Goal: Complete application form

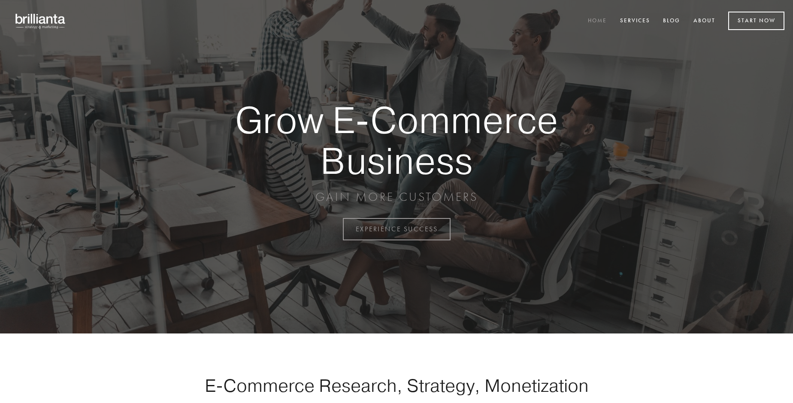
scroll to position [2249, 0]
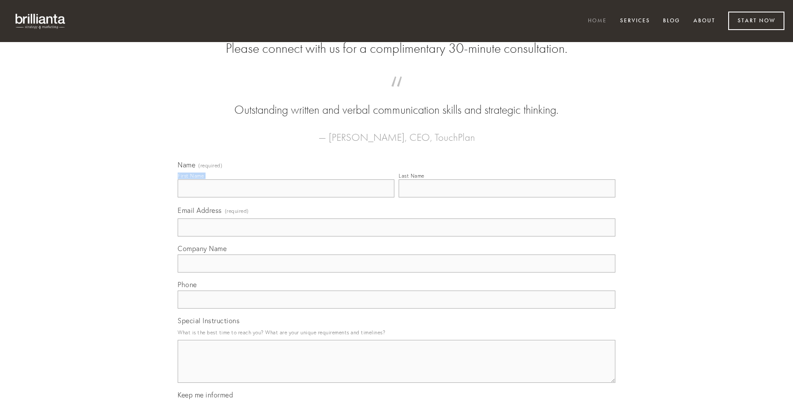
type input "[PERSON_NAME]"
click at [507, 197] on input "Last Name" at bounding box center [507, 188] width 217 height 18
type input "[PERSON_NAME]"
click at [396, 236] on input "Email Address (required)" at bounding box center [397, 227] width 438 height 18
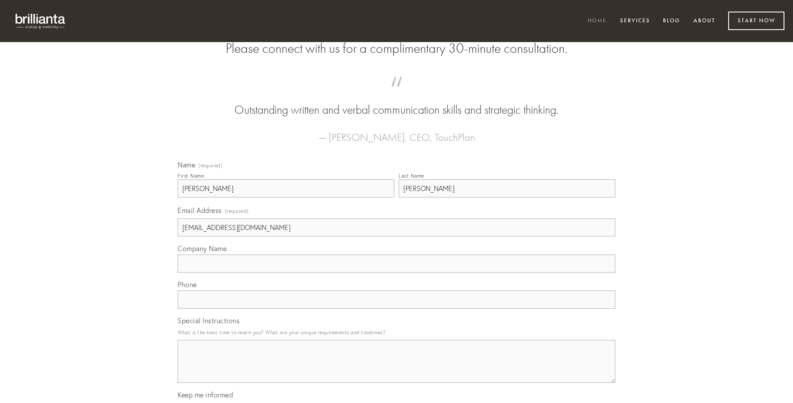
type input "[EMAIL_ADDRESS][DOMAIN_NAME]"
click at [396, 272] on input "Company Name" at bounding box center [397, 263] width 438 height 18
type input "adsidue"
click at [396, 308] on input "text" at bounding box center [397, 299] width 438 height 18
click at [396, 369] on textarea "Special Instructions" at bounding box center [397, 361] width 438 height 43
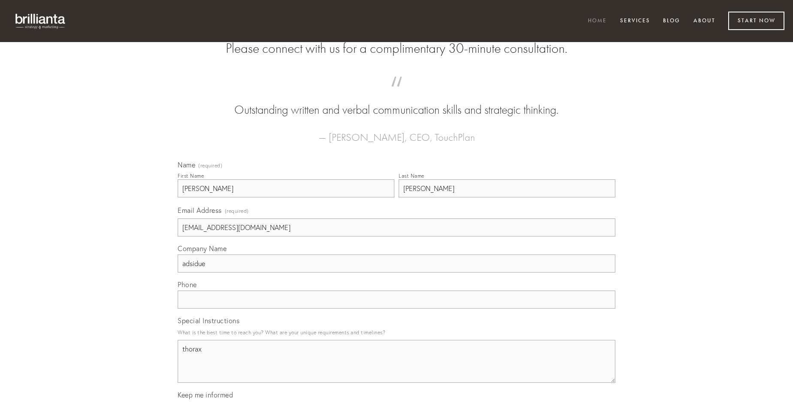
type textarea "thorax"
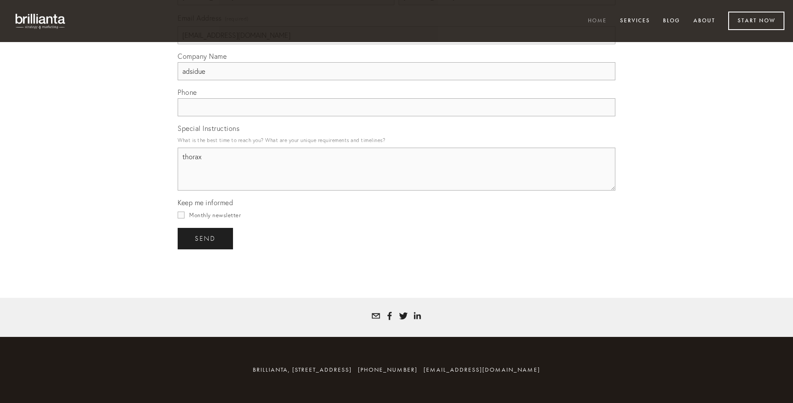
click at [206, 238] on span "send" at bounding box center [205, 239] width 21 height 8
